Goal: Task Accomplishment & Management: Use online tool/utility

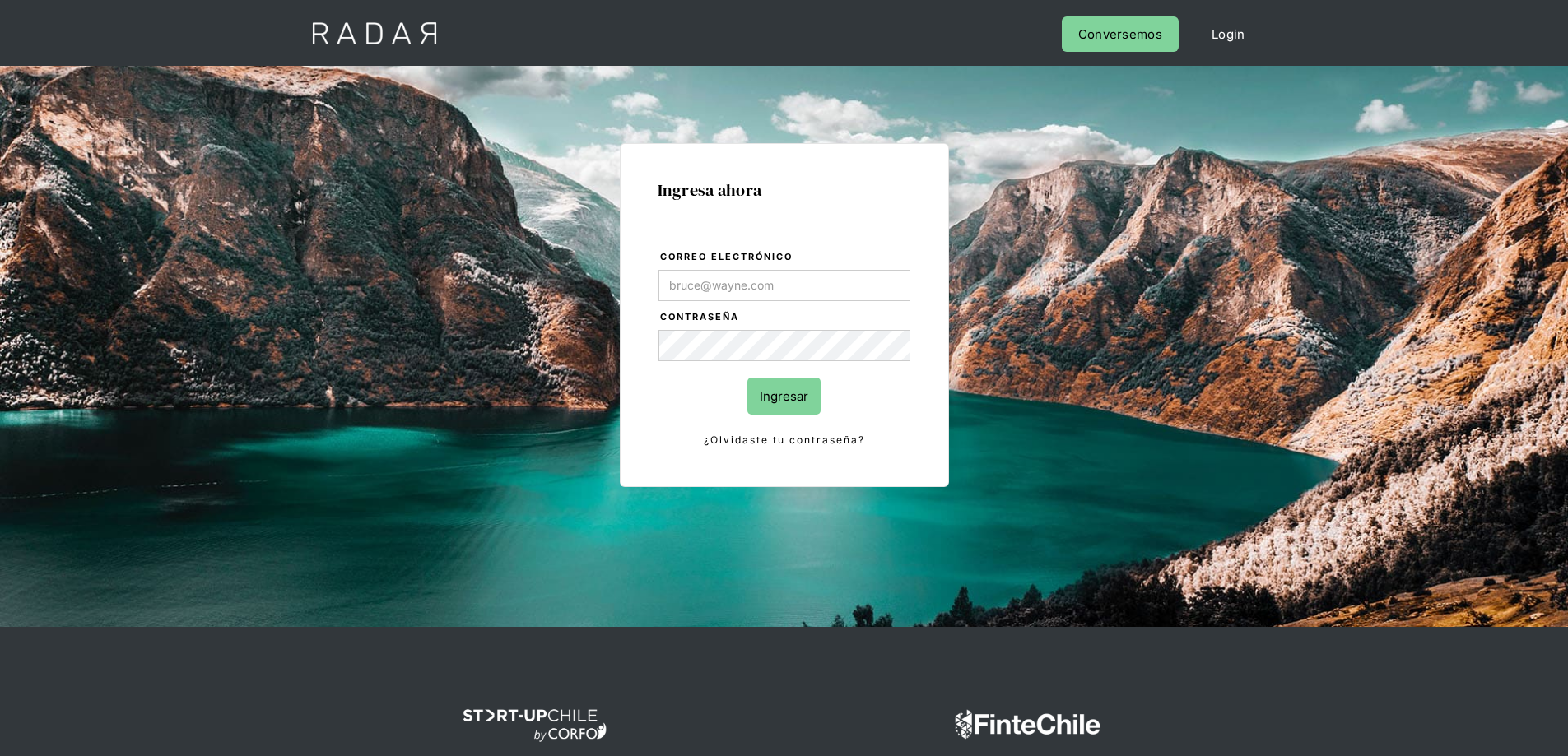
type input "[EMAIL_ADDRESS][PERSON_NAME][DOMAIN_NAME]"
click at [783, 401] on input "Ingresar" at bounding box center [784, 397] width 73 height 37
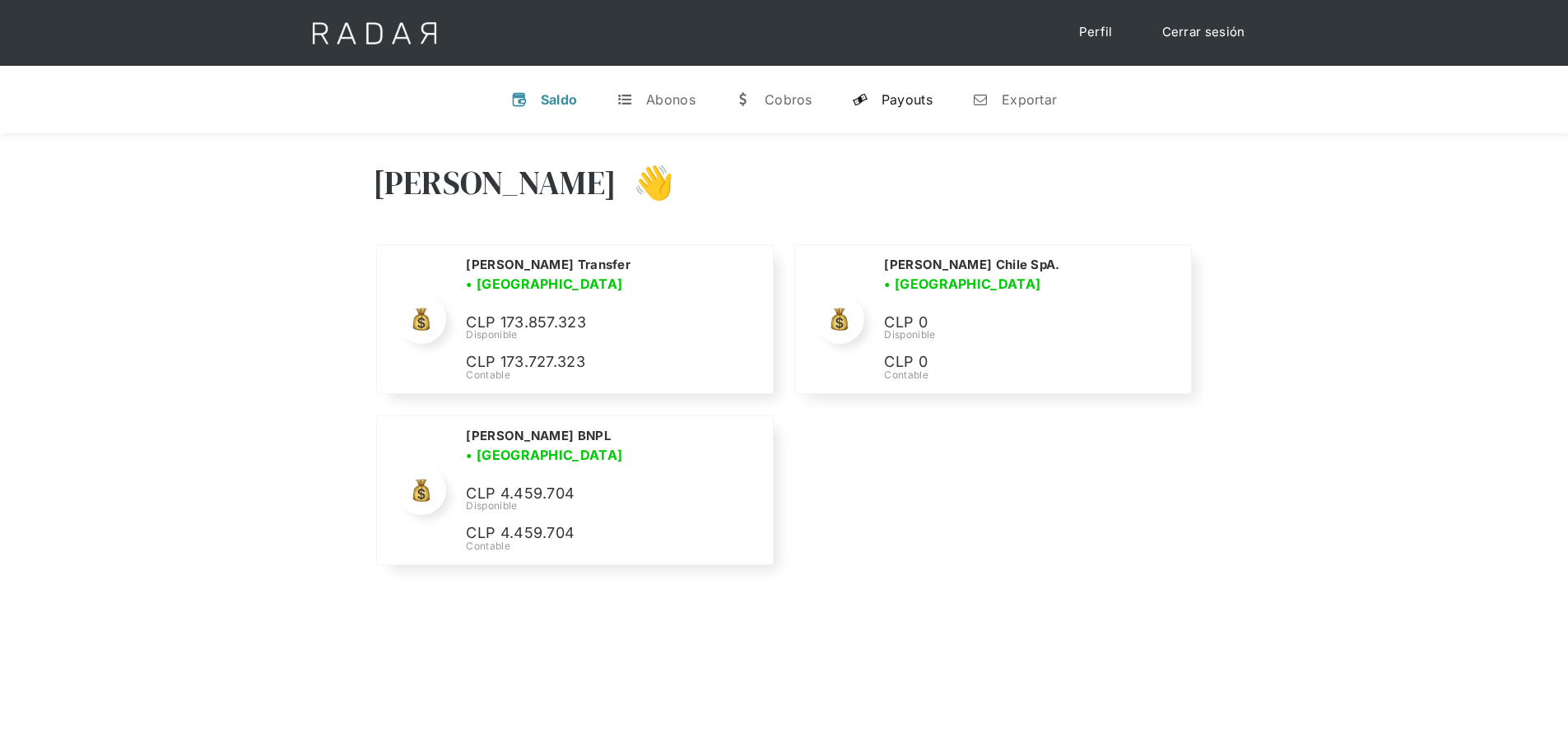
click at [886, 105] on div "Payouts" at bounding box center [907, 99] width 51 height 17
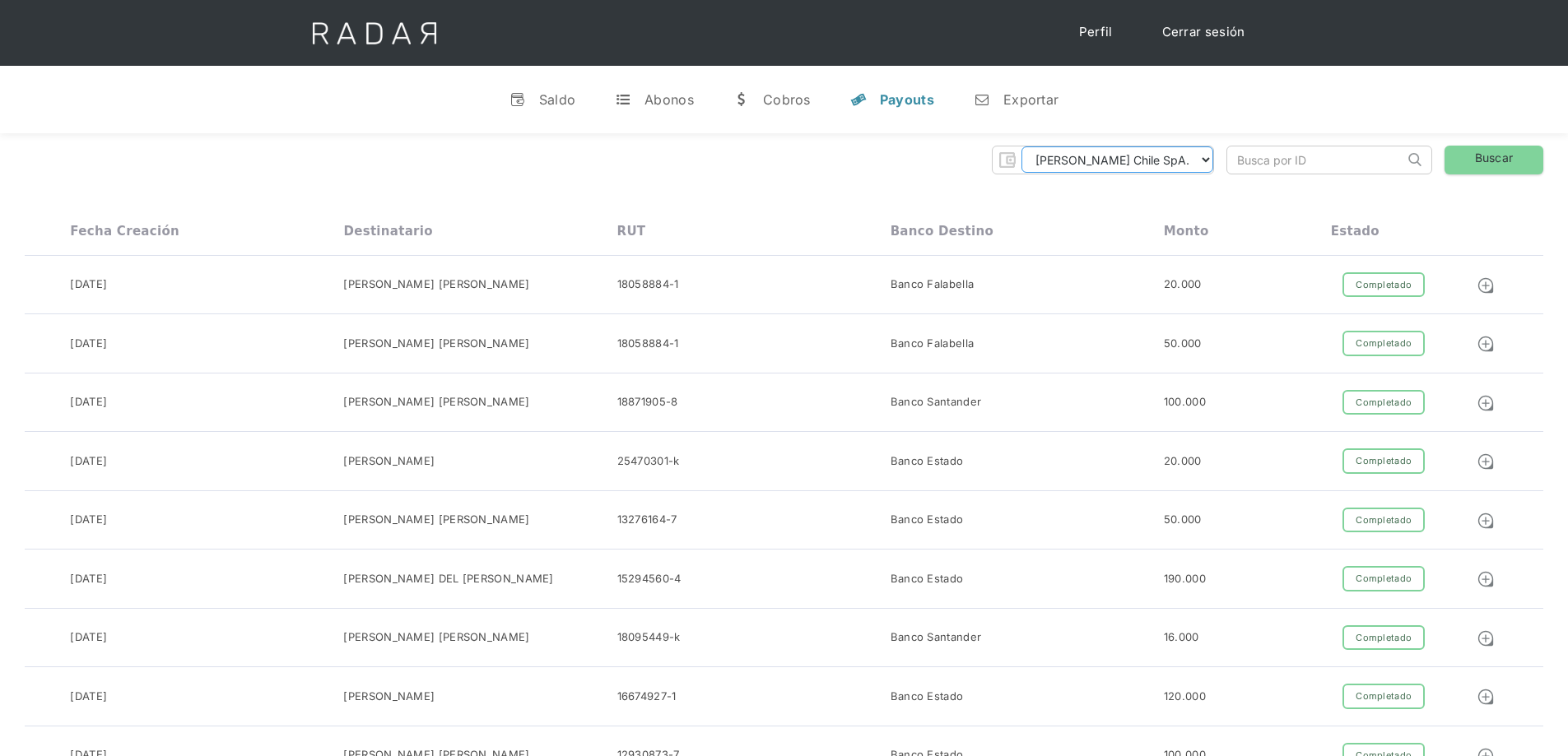
click at [1185, 162] on select "[PERSON_NAME] Chile SpA. [PERSON_NAME] Transfer [PERSON_NAME] BNPL" at bounding box center [1117, 159] width 192 height 27
select select "[PERSON_NAME]-transfer"
click at [1091, 147] on select "[PERSON_NAME] Chile SpA. [PERSON_NAME] Transfer [PERSON_NAME] BNPL" at bounding box center [1117, 159] width 192 height 27
click at [1035, 110] on link "n Exportar" at bounding box center [1016, 98] width 111 height 42
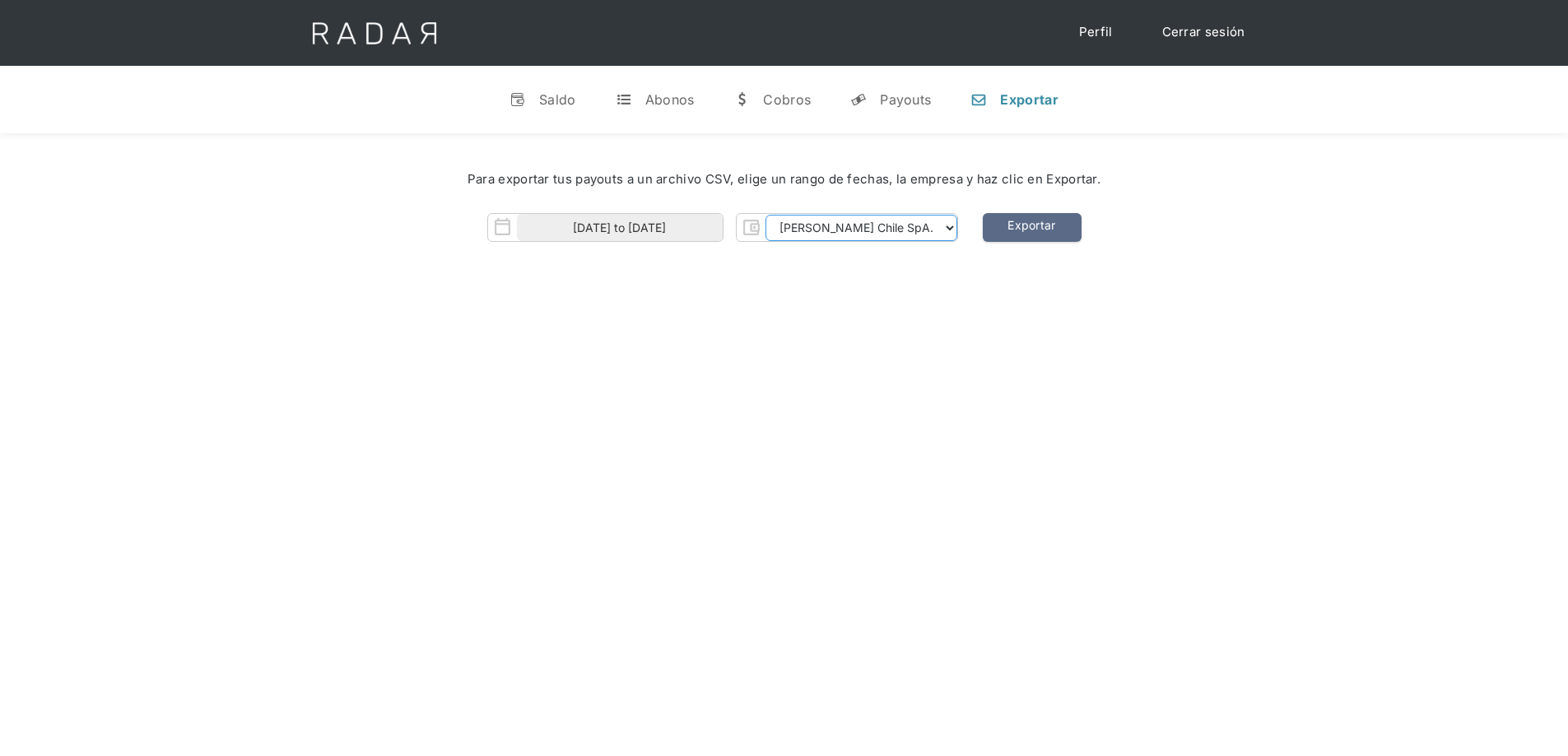
click at [846, 222] on select "[PERSON_NAME] Chile SpA. [PERSON_NAME] Transfer [PERSON_NAME] BNPL" at bounding box center [861, 227] width 192 height 27
select select "[PERSON_NAME]-transfer"
click at [799, 215] on select "[PERSON_NAME] Chile SpA. [PERSON_NAME] Transfer [PERSON_NAME] BNPL" at bounding box center [861, 227] width 192 height 27
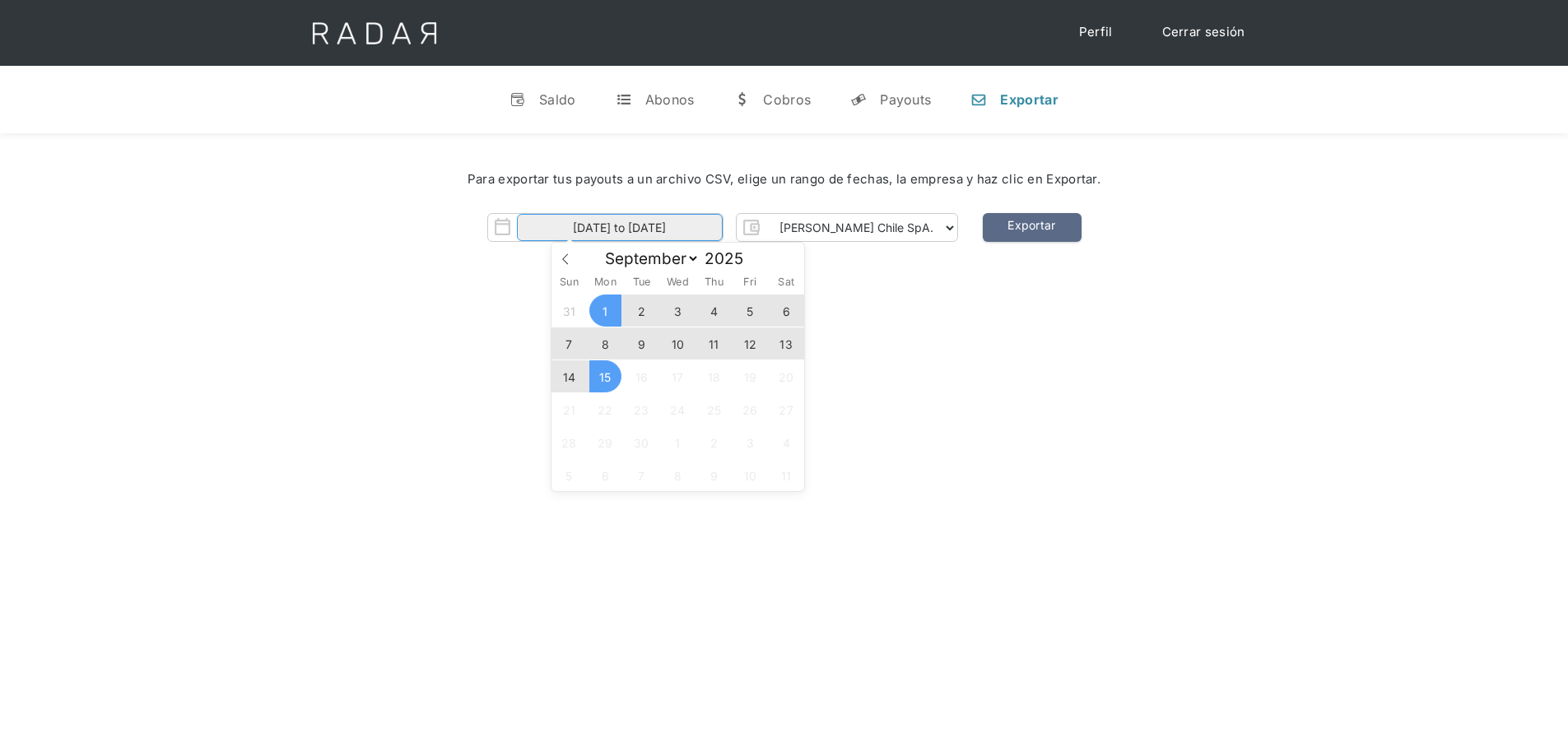
click at [629, 233] on input "[DATE] to [DATE]" at bounding box center [619, 227] width 206 height 28
click at [566, 259] on icon at bounding box center [566, 259] width 12 height 12
select select "7"
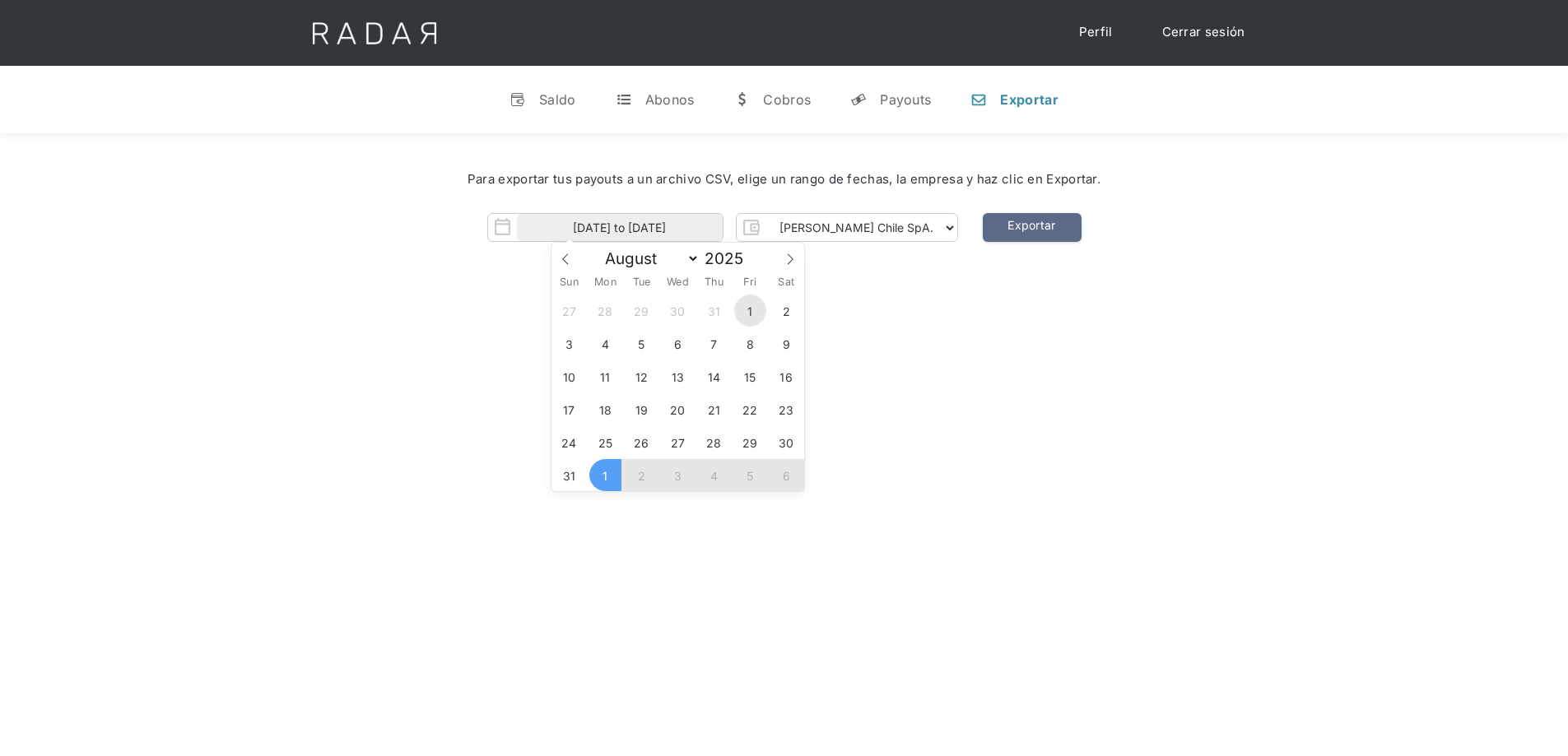
click at [742, 313] on span "1" at bounding box center [750, 310] width 32 height 32
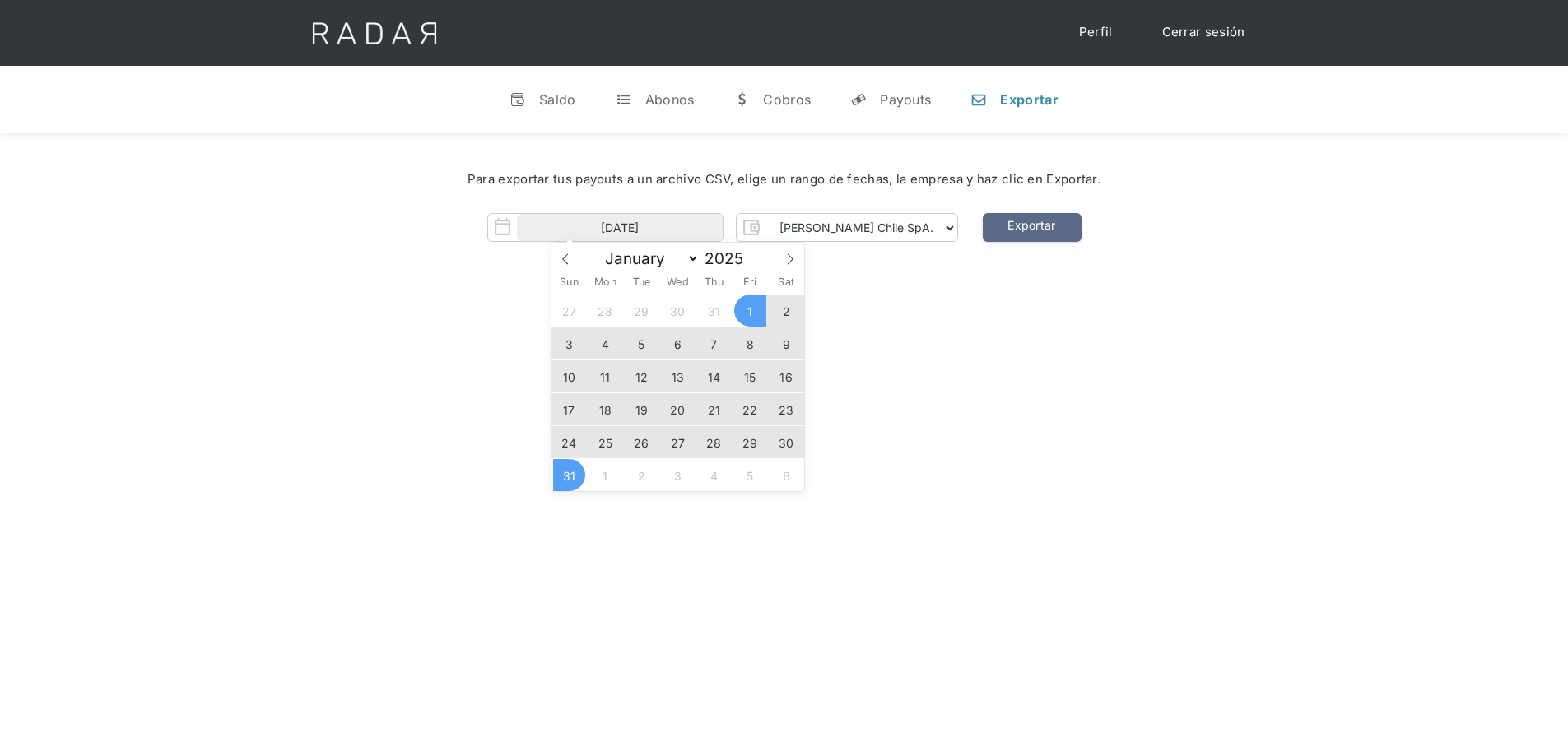
click at [570, 477] on span "31" at bounding box center [569, 475] width 32 height 32
type input "[DATE] to [DATE]"
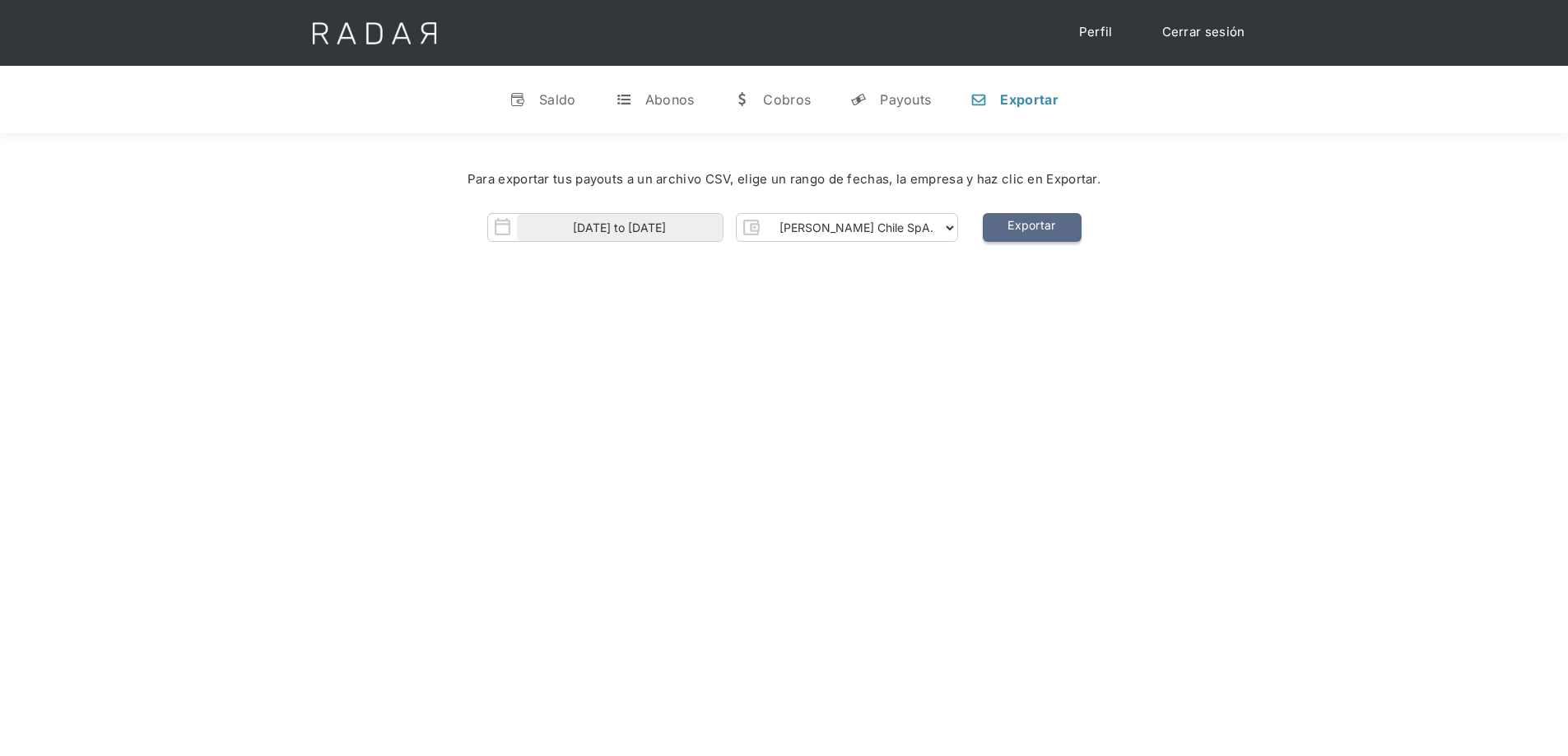
click at [996, 230] on link "Exportar" at bounding box center [1032, 227] width 98 height 29
